Goal: Communication & Community: Participate in discussion

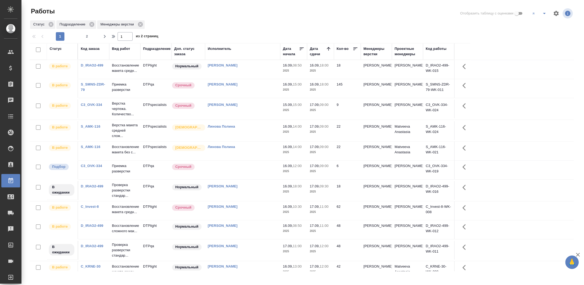
click at [388, 18] on div at bounding box center [303, 13] width 183 height 13
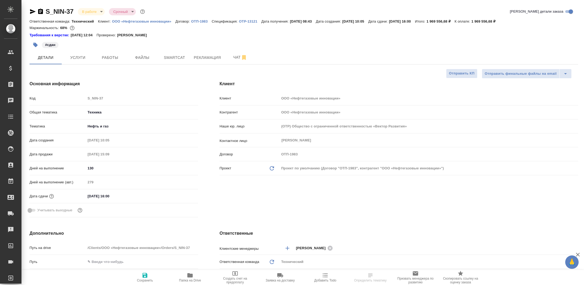
select select "RU"
type input "[PERSON_NAME]"
type input "Сеитов Павел"
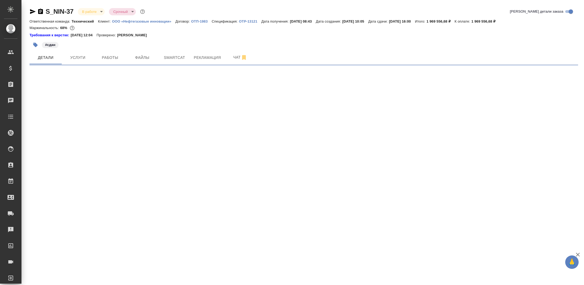
select select "RU"
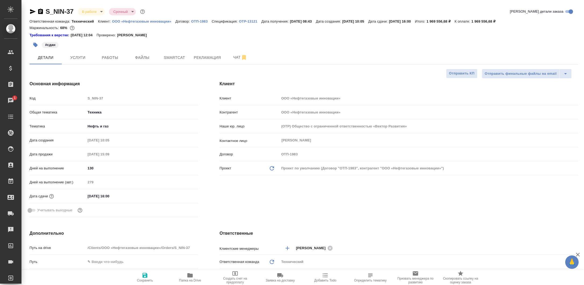
type textarea "x"
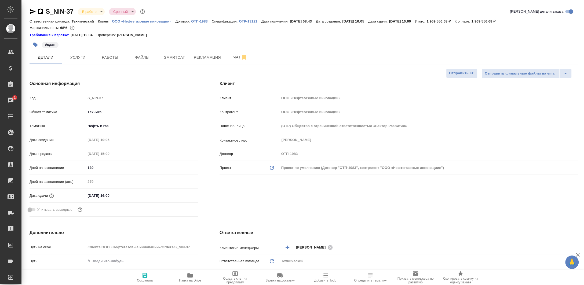
type textarea "x"
click at [238, 54] on span "Чат" at bounding box center [240, 57] width 26 height 7
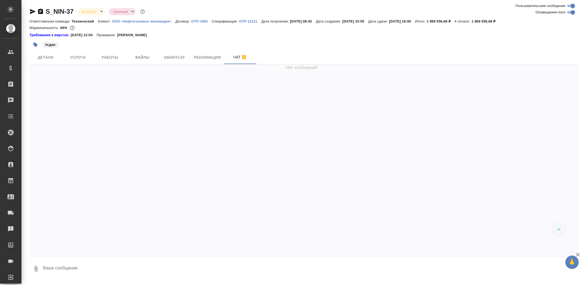
click at [198, 267] on textarea at bounding box center [310, 269] width 536 height 18
